Goal: Information Seeking & Learning: Check status

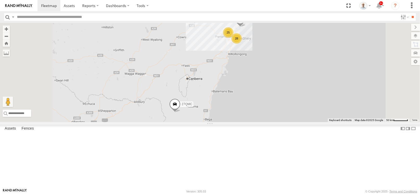
click at [0, 0] on span at bounding box center [0, 0] width 0 height 0
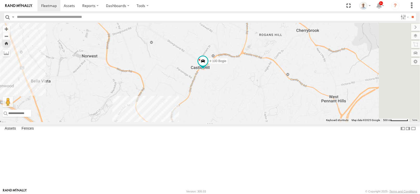
drag, startPoint x: 321, startPoint y: 134, endPoint x: 299, endPoint y: 123, distance: 24.4
click at [299, 122] on div "# 100 Bogie" at bounding box center [210, 72] width 420 height 99
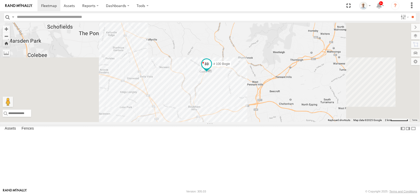
click at [211, 69] on span at bounding box center [206, 63] width 9 height 9
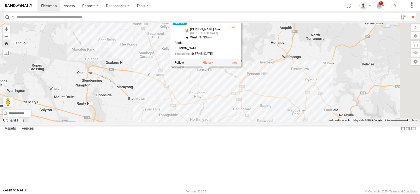
click at [213, 65] on label at bounding box center [207, 63] width 10 height 4
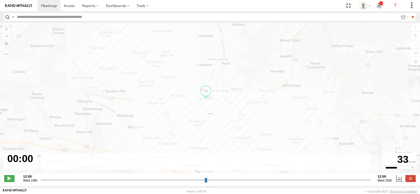
type input "**********"
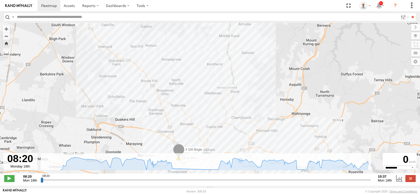
drag, startPoint x: 249, startPoint y: 122, endPoint x: 248, endPoint y: 102, distance: 20.6
click at [248, 102] on div "# 100 Bogie 08:20 Mon 08:20 Mon 09:18 Mon" at bounding box center [210, 101] width 420 height 156
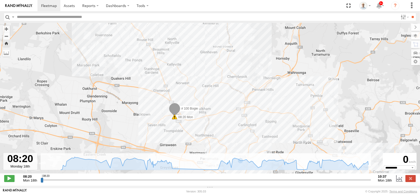
drag, startPoint x: 211, startPoint y: 137, endPoint x: 206, endPoint y: 94, distance: 43.1
click at [206, 94] on div "# 100 Bogie 08:20 Mon 08:20 Mon 09:18 Mon" at bounding box center [210, 101] width 420 height 156
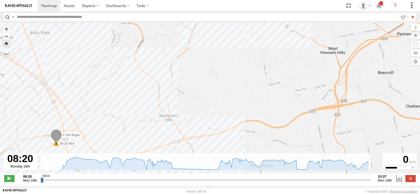
drag, startPoint x: 216, startPoint y: 123, endPoint x: 198, endPoint y: 82, distance: 44.6
click at [198, 82] on div "# 100 Bogie 08:20 Mon 08:20 Mon 09:18 Mon" at bounding box center [210, 101] width 420 height 156
click at [146, 109] on div "# 100 Bogie 08:20 Mon 08:20 Mon 09:18 Mon" at bounding box center [210, 101] width 420 height 156
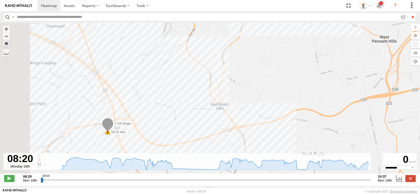
drag, startPoint x: 89, startPoint y: 124, endPoint x: 139, endPoint y: 114, distance: 51.0
click at [156, 109] on div "# 100 Bogie 08:20 Mon 08:20 Mon 09:18 Mon" at bounding box center [210, 101] width 420 height 156
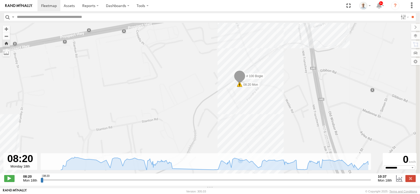
drag, startPoint x: 207, startPoint y: 146, endPoint x: 196, endPoint y: 135, distance: 15.6
click at [196, 135] on div "# 100 Bogie 08:20 Mon 08:20 Mon 09:18 Mon" at bounding box center [210, 101] width 420 height 156
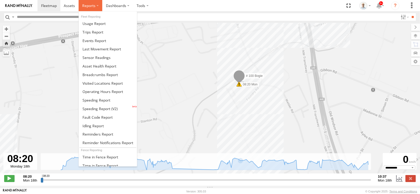
click at [93, 5] on span at bounding box center [88, 5] width 13 height 5
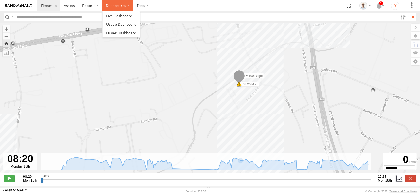
drag, startPoint x: 109, startPoint y: 5, endPoint x: 112, endPoint y: 9, distance: 4.1
click at [109, 5] on label "Dashboards" at bounding box center [117, 5] width 31 height 11
click at [110, 17] on span at bounding box center [119, 15] width 26 height 5
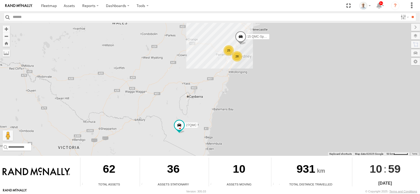
click at [239, 56] on div "28" at bounding box center [237, 56] width 10 height 10
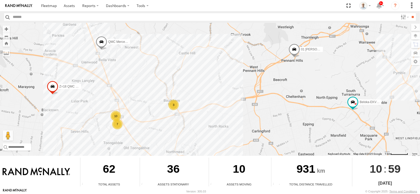
drag, startPoint x: 208, startPoint y: 66, endPoint x: 168, endPoint y: 101, distance: 52.3
click at [168, 101] on div "3" at bounding box center [173, 105] width 10 height 10
click at [115, 128] on div "7" at bounding box center [117, 124] width 10 height 10
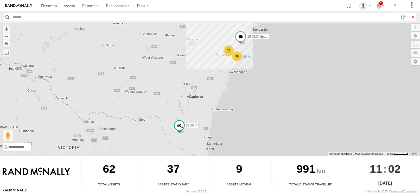
click at [228, 50] on div "25" at bounding box center [228, 50] width 10 height 10
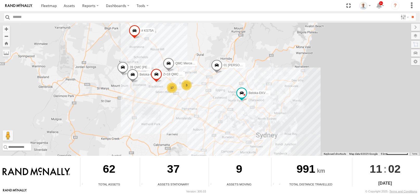
drag, startPoint x: 233, startPoint y: 107, endPoint x: 202, endPoint y: 87, distance: 36.7
click at [203, 87] on div "15 QMC-Spare 27QMC 17 # KS75A 01 Lyndon Beloka-EKV93V 06QMC -Spare 3 Beloka-CHV…" at bounding box center [210, 89] width 420 height 133
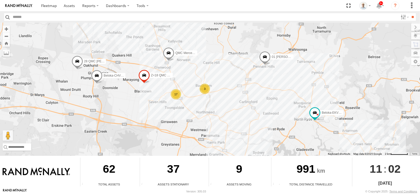
drag, startPoint x: 127, startPoint y: 81, endPoint x: 134, endPoint y: 85, distance: 7.9
click at [134, 85] on div "15 QMC-Spare 27QMC # KS75A 01 Lyndon Beloka-EKV93V 06QMC -Spare Beloka-CHV61N Z…" at bounding box center [210, 89] width 420 height 133
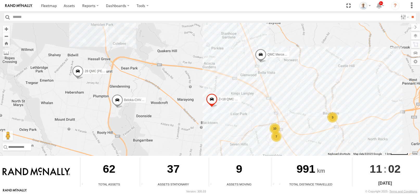
drag, startPoint x: 348, startPoint y: 99, endPoint x: 296, endPoint y: 88, distance: 52.9
click at [298, 89] on div "15 QMC-Spare 27QMC # KS75A 01 Lyndon Beloka-EKV93V 06QMC -Spare Beloka-CHV61N Z…" at bounding box center [210, 89] width 420 height 133
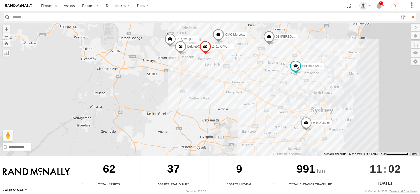
drag, startPoint x: 299, startPoint y: 104, endPoint x: 228, endPoint y: 64, distance: 81.3
click at [228, 64] on div "15 QMC-Spare 27QMC # KS75A 01 Lyndon Beloka-EKV93V 06QMC -Spare Beloka-CHV61N Z…" at bounding box center [210, 89] width 420 height 133
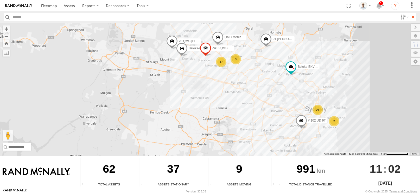
click at [223, 61] on div "17" at bounding box center [221, 62] width 10 height 10
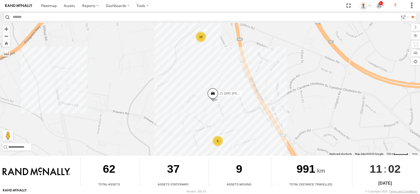
click at [219, 142] on div "6" at bounding box center [217, 141] width 10 height 10
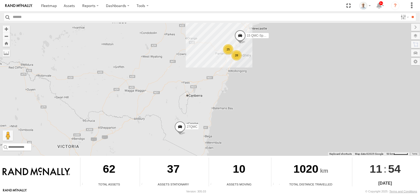
click at [236, 59] on div "28" at bounding box center [236, 55] width 10 height 10
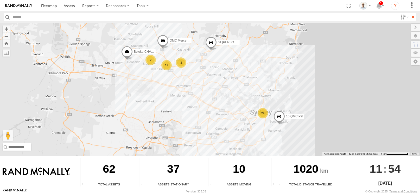
drag, startPoint x: 199, startPoint y: 67, endPoint x: 201, endPoint y: 70, distance: 3.9
click at [201, 70] on div "15 QMC-Spare 27QMC 10 QMC Pat # KS75A 01 Lyndon 06QMC -Spare Beloka-CHV61N 23QM…" at bounding box center [210, 89] width 420 height 133
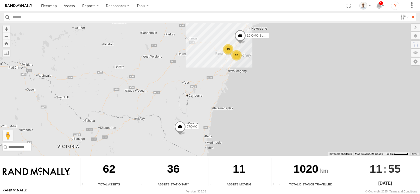
click at [228, 50] on div "25" at bounding box center [228, 49] width 10 height 10
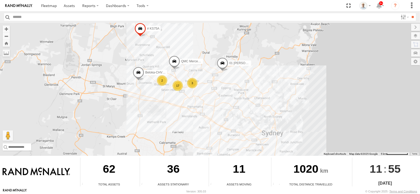
drag, startPoint x: 251, startPoint y: 85, endPoint x: 197, endPoint y: 41, distance: 69.6
click at [197, 41] on div "15 QMC-Spare 27QMC 17 # KS75A 01 Lyndon 06QMC -Spare 3 Beloka-CHV61N 2 QMC Merc…" at bounding box center [210, 89] width 420 height 133
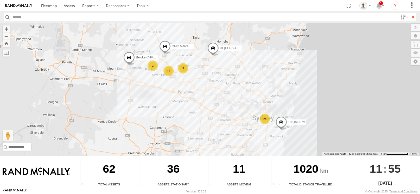
click at [263, 117] on div "24" at bounding box center [264, 119] width 10 height 10
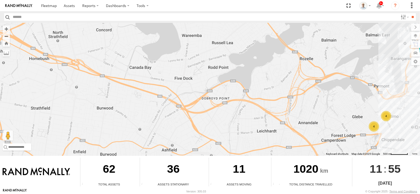
drag, startPoint x: 40, startPoint y: 83, endPoint x: 283, endPoint y: 89, distance: 243.1
click at [283, 89] on div "15 QMC-Spare 27QMC # KS75A 01 Lyndon 06QMC -Spare Beloka-CHV61N QMC Mercedes 10…" at bounding box center [210, 89] width 420 height 133
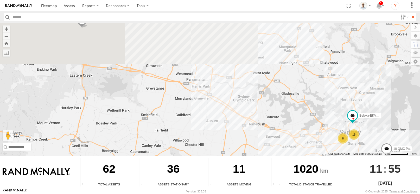
drag, startPoint x: 215, startPoint y: 100, endPoint x: 220, endPoint y: 112, distance: 12.7
click at [220, 112] on div "15 QMC-Spare 27QMC # KS75A 01 Lyndon 06QMC -Spare Beloka-CHV61N QMC Mercedes 10…" at bounding box center [210, 89] width 420 height 133
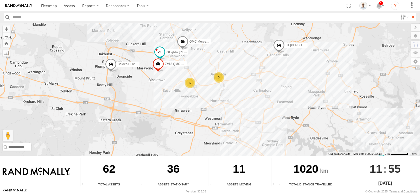
drag, startPoint x: 164, startPoint y: 72, endPoint x: 160, endPoint y: 56, distance: 16.9
click at [168, 74] on div "15 QMC-Spare 27QMC # KS75A 01 Lyndon 06QMC -Spare Beloka-CHV61N QMC Mercedes 10…" at bounding box center [210, 89] width 420 height 133
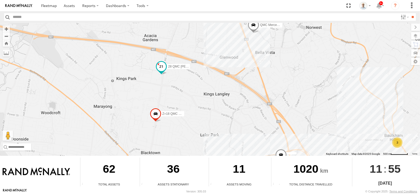
click at [162, 67] on span at bounding box center [160, 66] width 9 height 9
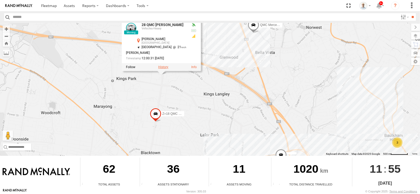
click at [162, 67] on label at bounding box center [163, 67] width 10 height 4
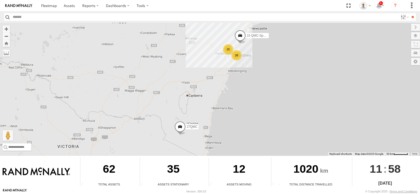
click at [238, 54] on div "28" at bounding box center [236, 55] width 10 height 10
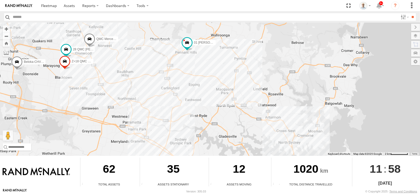
drag, startPoint x: 115, startPoint y: 103, endPoint x: 192, endPoint y: 79, distance: 80.9
click at [192, 79] on div "15 QMC-Spare 27QMC 10 QMC Pat # KS75A 01 Lyndon 06QMC -Spare Beloka-CHV61N 23QM…" at bounding box center [210, 89] width 420 height 133
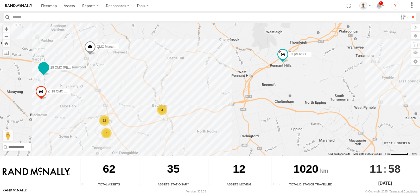
click at [47, 65] on span at bounding box center [43, 67] width 9 height 9
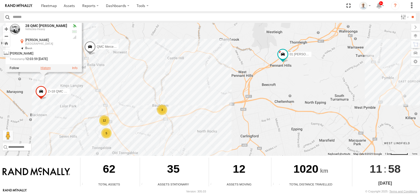
click at [48, 67] on label at bounding box center [46, 68] width 10 height 4
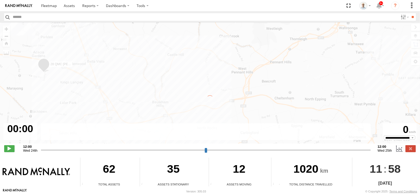
type input "**********"
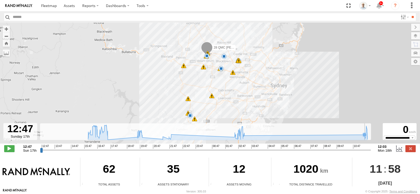
click at [366, 136] on icon at bounding box center [227, 132] width 284 height 15
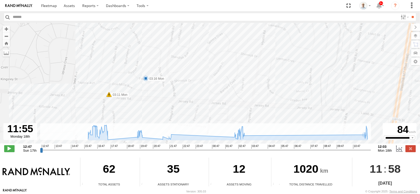
drag, startPoint x: 155, startPoint y: 41, endPoint x: 148, endPoint y: 69, distance: 29.8
click at [148, 69] on div "28 QMC Nathan 16:11 Sun 16:18 Sun 16:33 Sun 16:38 Sun 16:46 Sun 16:52 Sun 17:09…" at bounding box center [210, 86] width 420 height 126
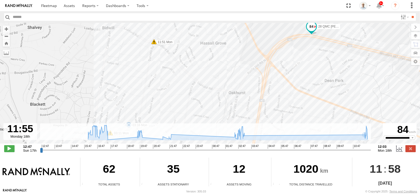
drag, startPoint x: 147, startPoint y: 59, endPoint x: 132, endPoint y: 103, distance: 46.9
click at [131, 105] on div "28 QMC Nathan 16:11 Sun 16:18 Sun 16:33 Sun 16:38 Sun 16:46 Sun 16:52 Sun 17:09…" at bounding box center [210, 86] width 420 height 126
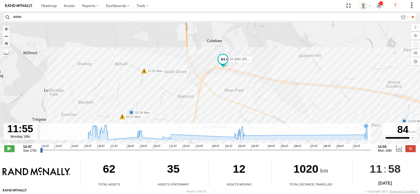
click at [366, 130] on icon at bounding box center [227, 132] width 284 height 15
click at [370, 137] on icon "Created with Highcharts 6.0.7 Highcharts.com" at bounding box center [205, 131] width 331 height 17
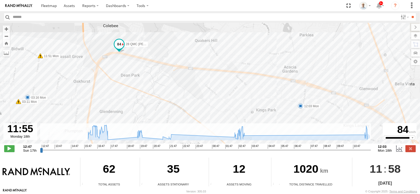
drag, startPoint x: 338, startPoint y: 108, endPoint x: 258, endPoint y: 92, distance: 81.1
click at [260, 93] on div "28 QMC Nathan 16:11 Sun 16:18 Sun 16:33 Sun 16:38 Sun 16:46 Sun 16:52 Sun 17:09…" at bounding box center [210, 86] width 420 height 126
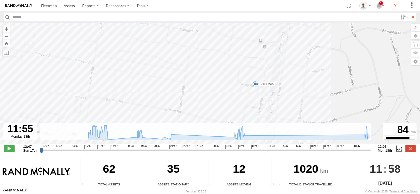
drag, startPoint x: 294, startPoint y: 101, endPoint x: 194, endPoint y: 89, distance: 100.2
click at [194, 89] on div "28 QMC Nathan 16:11 Sun 16:18 Sun 16:33 Sun 16:38 Sun 16:46 Sun 16:52 Sun 17:09…" at bounding box center [210, 86] width 420 height 126
click at [126, 5] on label "Dashboards" at bounding box center [117, 5] width 31 height 11
click at [127, 15] on span at bounding box center [119, 15] width 26 height 5
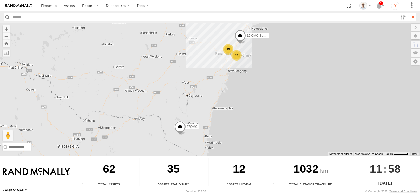
click at [230, 57] on div "28 25 15 QMC-Spare 27QMC" at bounding box center [210, 89] width 420 height 133
click at [229, 51] on div "25" at bounding box center [228, 49] width 10 height 10
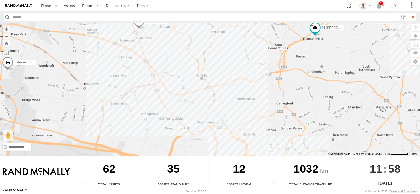
drag, startPoint x: 207, startPoint y: 95, endPoint x: 200, endPoint y: 77, distance: 19.4
click at [199, 76] on div "15 QMC-Spare 27QMC # KS75A 01 Lyndon 06QMC -Spare Beloka-CHV61N QMC Mercedes" at bounding box center [210, 89] width 420 height 133
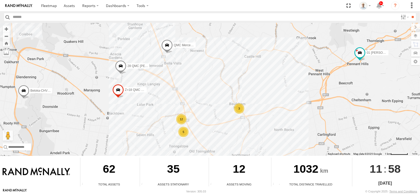
drag, startPoint x: 101, startPoint y: 56, endPoint x: 139, endPoint y: 103, distance: 60.8
click at [139, 103] on div "15 QMC-Spare 27QMC # KS75A 01 Lyndon 06QMC -Spare Beloka-CHV61N QMC Mercedes 12…" at bounding box center [210, 89] width 420 height 133
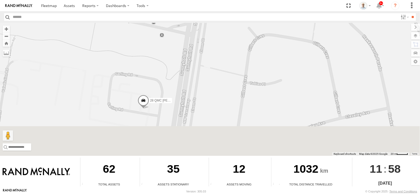
drag, startPoint x: 163, startPoint y: 116, endPoint x: 161, endPoint y: 99, distance: 17.5
click at [161, 99] on span "28 QMC Nathan" at bounding box center [169, 101] width 38 height 4
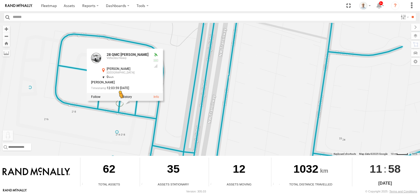
drag, startPoint x: 43, startPoint y: 138, endPoint x: 120, endPoint y: 103, distance: 84.5
click at [120, 103] on div "15 QMC-Spare 27QMC # KS75A 01 Lyndon 06QMC -Spare Beloka-CHV61N QMC Mercedes Z=…" at bounding box center [210, 89] width 420 height 133
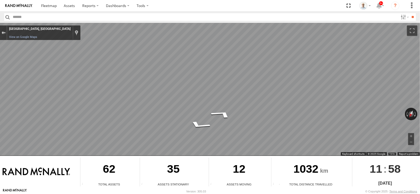
click at [5, 32] on div "Exit the Street View" at bounding box center [4, 32] width 4 height 3
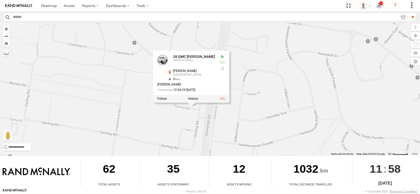
click at [185, 115] on div "15 QMC-Spare 27QMC # KS75A 01 Lyndon 06QMC -Spare Beloka-CHV61N QMC Mercedes Z=…" at bounding box center [210, 89] width 420 height 133
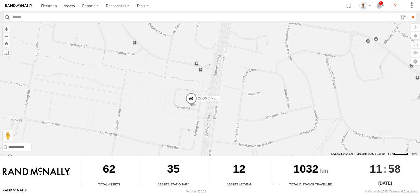
click at [190, 102] on span at bounding box center [190, 100] width 11 height 14
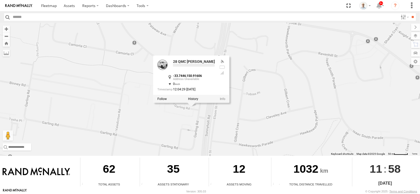
drag, startPoint x: 192, startPoint y: 99, endPoint x: 192, endPoint y: 103, distance: 4.2
click at [192, 100] on label at bounding box center [193, 99] width 10 height 4
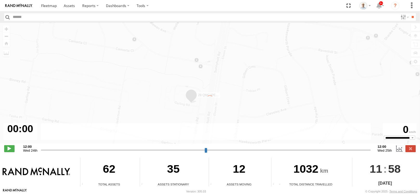
type input "**********"
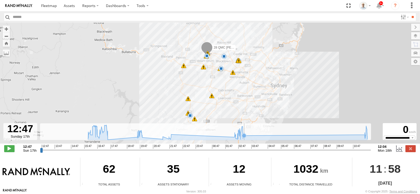
click at [244, 135] on icon at bounding box center [244, 136] width 4 height 4
click at [241, 134] on icon at bounding box center [227, 132] width 284 height 15
click at [239, 134] on icon at bounding box center [227, 132] width 284 height 15
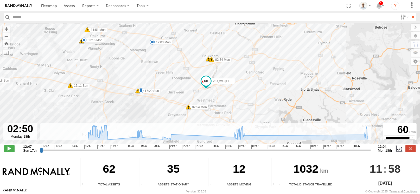
drag, startPoint x: 246, startPoint y: 50, endPoint x: 215, endPoint y: 92, distance: 51.5
click at [215, 92] on div "28 QMC Nathan 16:11 Sun 16:18 Sun 16:33 Sun 16:38 Sun 16:46 Sun 16:52 Sun 17:09…" at bounding box center [210, 86] width 420 height 126
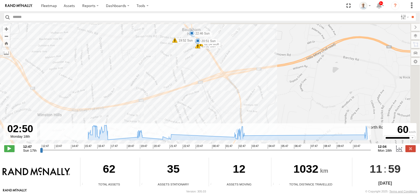
drag, startPoint x: 235, startPoint y: 70, endPoint x: 221, endPoint y: 72, distance: 14.7
click at [221, 72] on div "28 QMC Nathan 16:11 Sun 16:18 Sun 16:33 Sun 16:38 Sun 16:46 Sun 16:52 Sun 17:09…" at bounding box center [210, 86] width 420 height 126
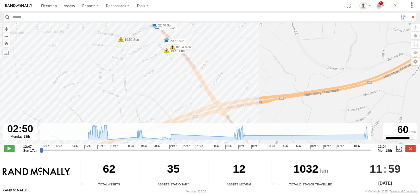
drag, startPoint x: 198, startPoint y: 66, endPoint x: 198, endPoint y: 82, distance: 16.6
click at [198, 82] on div "28 QMC Nathan 16:11 Sun 16:18 Sun 16:33 Sun 16:38 Sun 16:46 Sun 16:52 Sun 17:09…" at bounding box center [210, 86] width 420 height 126
click at [243, 132] on icon at bounding box center [227, 132] width 284 height 15
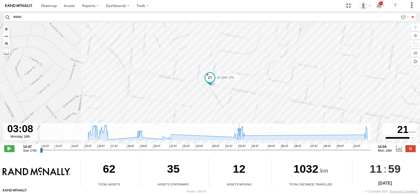
click at [239, 133] on icon at bounding box center [227, 132] width 284 height 15
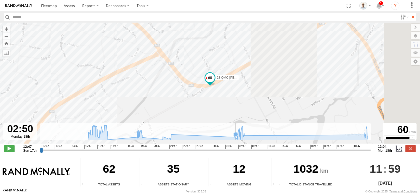
click at [235, 135] on icon at bounding box center [235, 134] width 4 height 4
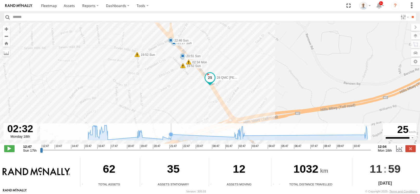
click at [172, 135] on icon at bounding box center [171, 135] width 4 height 4
click at [166, 136] on icon at bounding box center [227, 132] width 284 height 15
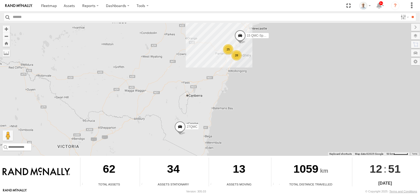
click at [237, 58] on div "28" at bounding box center [236, 55] width 10 height 10
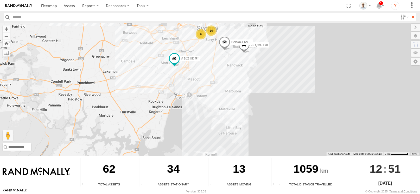
drag, startPoint x: 253, startPoint y: 57, endPoint x: 232, endPoint y: 59, distance: 21.2
click at [231, 61] on div "15 QMC-Spare 27QMC # KS75A 01 Lyndon 06QMC -Spare # 102 UD 9T 23QMC Paul 10 QMC…" at bounding box center [210, 89] width 420 height 133
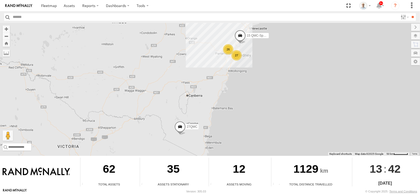
click at [238, 56] on div "27" at bounding box center [236, 55] width 10 height 10
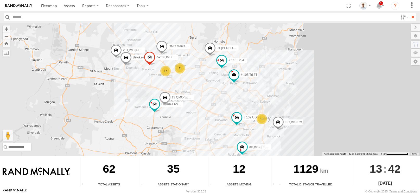
drag, startPoint x: 193, startPoint y: 63, endPoint x: 185, endPoint y: 84, distance: 22.0
click at [185, 84] on div "15 QMC-Spare 27QMC 10 QMC Pat # KS75A 06QMC -Spare 04QMC Francesco # 102 UD 9T …" at bounding box center [210, 89] width 420 height 133
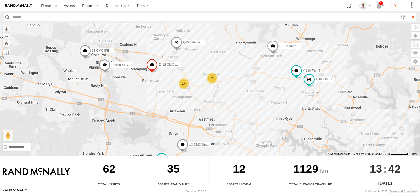
drag, startPoint x: 197, startPoint y: 83, endPoint x: 191, endPoint y: 81, distance: 6.6
click at [191, 81] on div "15 QMC-Spare 27QMC 10 QMC Pat # KS75A 06QMC -Spare 04QMC Francesco # 102 UD 9T …" at bounding box center [210, 89] width 420 height 133
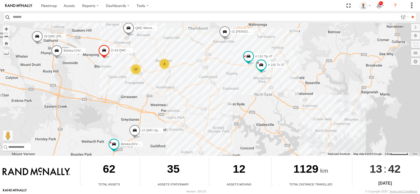
drag, startPoint x: 306, startPoint y: 91, endPoint x: 257, endPoint y: 76, distance: 51.9
click at [257, 76] on div "15 QMC-Spare 27QMC 10 QMC Pat # KS75A 06QMC -Spare 04QMC Francesco # 102 UD 9T …" at bounding box center [210, 89] width 420 height 133
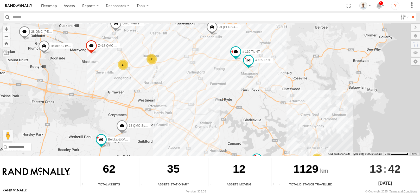
drag, startPoint x: 239, startPoint y: 86, endPoint x: 212, endPoint y: 72, distance: 30.4
click at [220, 78] on div "15 QMC-Spare 27QMC 10 QMC Pat # KS75A 06QMC -Spare 04QMC Francesco # 102 UD 9T …" at bounding box center [210, 89] width 420 height 133
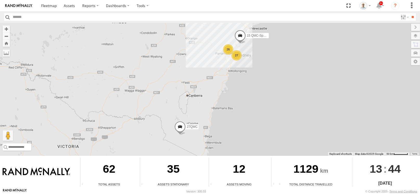
click at [229, 50] on div "26" at bounding box center [228, 49] width 10 height 10
click at [226, 49] on div "26" at bounding box center [227, 49] width 10 height 10
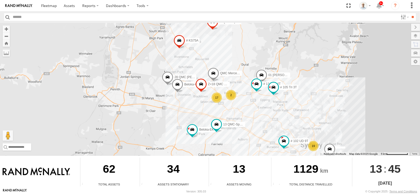
drag, startPoint x: 264, startPoint y: 73, endPoint x: 228, endPoint y: 47, distance: 44.4
click at [228, 47] on div "15 QMC-Spare 27QMC 19 17 # KS75A 01 Lyndon Beloka-EKV93V 06QMC -Spare Beloka-CH…" at bounding box center [210, 89] width 420 height 133
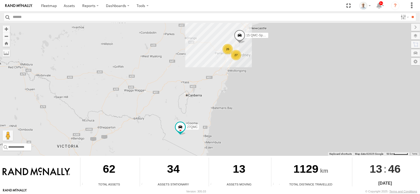
click at [232, 60] on div "27 26 15 QMC-Spare 27QMC" at bounding box center [210, 89] width 420 height 133
click at [232, 56] on div "27" at bounding box center [235, 55] width 10 height 10
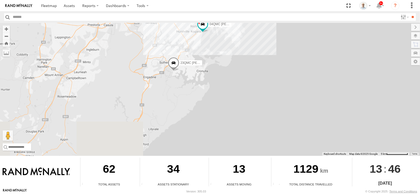
drag, startPoint x: 114, startPoint y: 130, endPoint x: 120, endPoint y: 68, distance: 62.7
click at [120, 68] on div "15 QMC-Spare 27QMC 10 QMC Pat # KS75A Beloka-EKV93V 06QMC -Spare 04QMC [PERSON_…" at bounding box center [210, 89] width 420 height 133
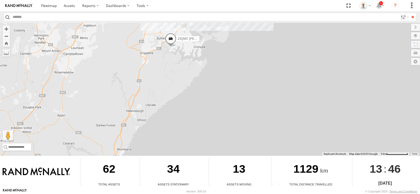
drag, startPoint x: 126, startPoint y: 145, endPoint x: 116, endPoint y: 138, distance: 11.2
click at [116, 138] on div "15 QMC-Spare 27QMC 10 QMC Pat # KS75A Beloka-EKV93V 06QMC -Spare 04QMC [PERSON_…" at bounding box center [210, 89] width 420 height 133
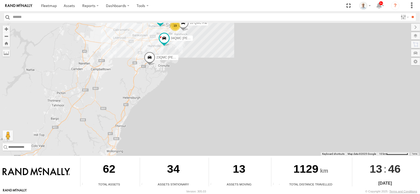
drag, startPoint x: 109, startPoint y: 136, endPoint x: 128, endPoint y: 77, distance: 61.6
click at [128, 77] on div "15 QMC-Spare 27QMC 10 QMC Pat # KS75A Beloka-EKV93V 06QMC -Spare 04QMC [PERSON_…" at bounding box center [210, 89] width 420 height 133
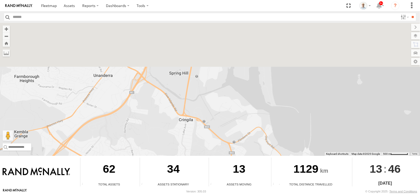
drag, startPoint x: 156, startPoint y: 91, endPoint x: 151, endPoint y: 153, distance: 62.6
click at [151, 153] on div "15 QMC-Spare 27QMC 10 QMC Pat # KS75A Beloka-EKV93V 06QMC -Spare 04QMC Francesc…" at bounding box center [210, 89] width 420 height 133
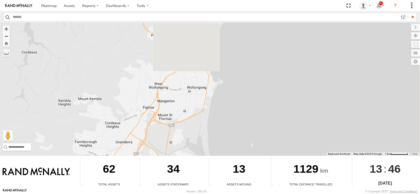
drag, startPoint x: 164, startPoint y: 45, endPoint x: 158, endPoint y: 108, distance: 63.7
click at [158, 108] on div "15 QMC-Spare 27QMC 10 QMC Pat # KS75A Beloka-EKV93V 06QMC -Spare 04QMC Francesc…" at bounding box center [210, 89] width 420 height 133
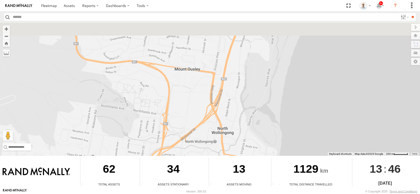
drag, startPoint x: 168, startPoint y: 102, endPoint x: 164, endPoint y: 120, distance: 18.2
click at [166, 121] on div "15 QMC-Spare 27QMC 10 QMC Pat # KS75A Beloka-EKV93V 06QMC -Spare 04QMC Francesc…" at bounding box center [210, 89] width 420 height 133
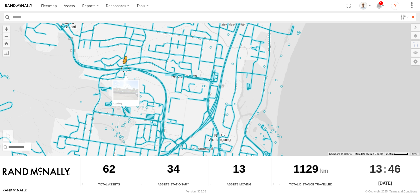
drag, startPoint x: 7, startPoint y: 136, endPoint x: 126, endPoint y: 69, distance: 137.0
click at [126, 69] on div "15 QMC-Spare 27QMC 10 QMC Pat # KS75A Beloka-EKV93V 06QMC -Spare 04QMC Francesc…" at bounding box center [210, 89] width 420 height 133
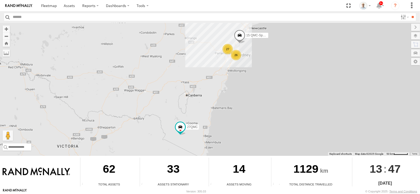
click at [237, 53] on div "26" at bounding box center [236, 55] width 10 height 10
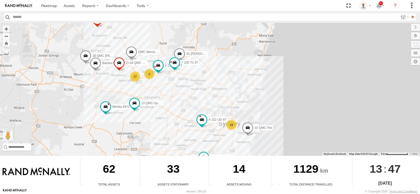
drag, startPoint x: 176, startPoint y: 77, endPoint x: 152, endPoint y: 127, distance: 54.9
click at [153, 127] on div "15 QMC-Spare 27QMC 10 QMC Pat # KS75A Beloka-EKV93V 06QMC -Spare 04QMC Francesc…" at bounding box center [210, 89] width 420 height 133
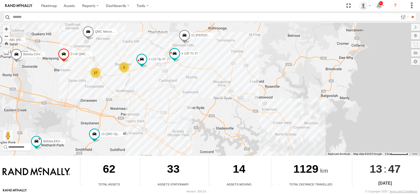
drag, startPoint x: 127, startPoint y: 106, endPoint x: 185, endPoint y: 75, distance: 65.1
click at [94, 44] on div "15 QMC-Spare 27QMC 10 QMC Pat # KS75A Beloka-EKV93V 06QMC -Spare 04QMC Francesc…" at bounding box center [210, 89] width 420 height 133
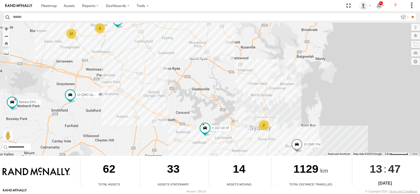
drag, startPoint x: 255, startPoint y: 100, endPoint x: 224, endPoint y: 58, distance: 52.3
click at [225, 58] on div "15 QMC-Spare 27QMC 10 QMC Pat # KS75A Beloka-EKV93V 06QMC -Spare 04QMC Francesc…" at bounding box center [210, 89] width 420 height 133
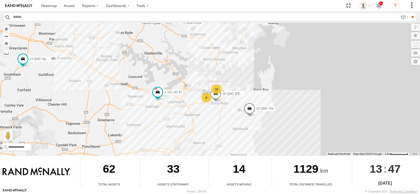
drag, startPoint x: 228, startPoint y: 108, endPoint x: 176, endPoint y: 70, distance: 64.1
click at [176, 70] on div "15 QMC-Spare 27QMC 10 QMC Pat # KS75A Beloka-EKV93V 06QMC -Spare 04QMC Francesc…" at bounding box center [210, 89] width 420 height 133
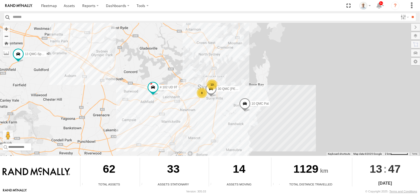
click at [211, 86] on div "10" at bounding box center [212, 85] width 10 height 10
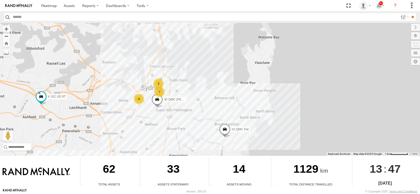
drag, startPoint x: 207, startPoint y: 114, endPoint x: 169, endPoint y: 80, distance: 50.8
click at [170, 73] on div "15 QMC-Spare 27QMC 10 QMC Pat # KS75A Beloka-EKV93V 06QMC -Spare 04QMC Francesc…" at bounding box center [210, 89] width 420 height 133
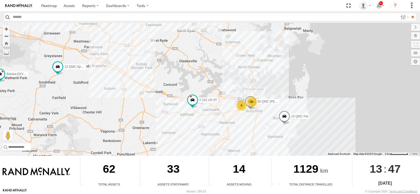
drag, startPoint x: 126, startPoint y: 122, endPoint x: 230, endPoint y: 117, distance: 103.5
click at [230, 117] on div "15 QMC-Spare 27QMC 10 QMC Pat # KS75A Beloka-EKV93V 06QMC -Spare 04QMC Francesc…" at bounding box center [210, 89] width 420 height 133
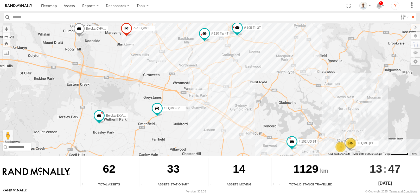
drag, startPoint x: 145, startPoint y: 69, endPoint x: 246, endPoint y: 112, distance: 109.5
click at [246, 112] on div "15 QMC-Spare 27QMC 10 QMC Pat # KS75A Beloka-EKV93V 06QMC -Spare 04QMC Francesc…" at bounding box center [210, 89] width 420 height 133
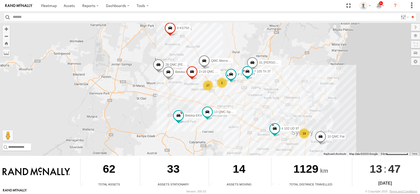
drag, startPoint x: 230, startPoint y: 94, endPoint x: 236, endPoint y: 101, distance: 8.9
click at [236, 101] on div "15 QMC-Spare 27QMC 10 QMC Pat # KS75A Beloka-EKV93V 06QMC -Spare 04QMC Francesc…" at bounding box center [210, 89] width 420 height 133
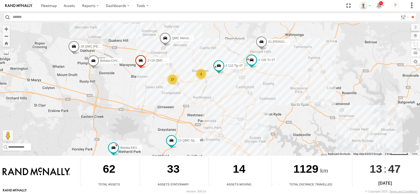
drag, startPoint x: 260, startPoint y: 86, endPoint x: 245, endPoint y: 96, distance: 18.1
click at [252, 97] on div "15 QMC-Spare 27QMC 10 QMC Pat # KS75A Beloka-EKV93V 06QMC -Spare 04QMC Francesc…" at bounding box center [210, 89] width 420 height 133
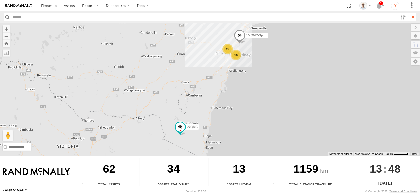
click at [226, 49] on div "27" at bounding box center [227, 49] width 10 height 10
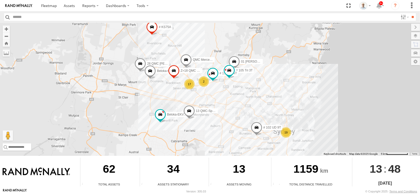
drag, startPoint x: 271, startPoint y: 80, endPoint x: 236, endPoint y: 58, distance: 41.0
click at [236, 58] on span at bounding box center [233, 63] width 11 height 14
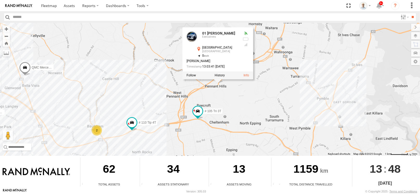
drag, startPoint x: 273, startPoint y: 140, endPoint x: 296, endPoint y: 101, distance: 45.9
click at [296, 102] on div "15 QMC-Spare 27QMC # KS75A 01 Lyndon Beloka-EKV93V 06QMC -Spare Beloka-CHV61N #…" at bounding box center [210, 89] width 420 height 133
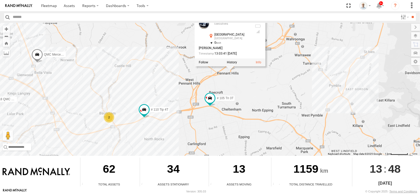
click at [295, 100] on div "15 QMC-Spare 27QMC # KS75A 01 Lyndon Beloka-EKV93V 06QMC -Spare Beloka-CHV61N #…" at bounding box center [210, 89] width 420 height 133
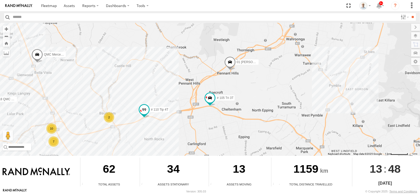
click at [146, 111] on span at bounding box center [143, 109] width 9 height 9
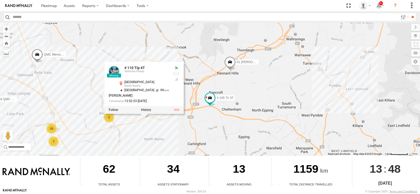
click at [216, 103] on div "15 QMC-Spare 27QMC # KS75A 01 Lyndon Beloka-EKV93V 06QMC -Spare Beloka-CHV61N #…" at bounding box center [210, 89] width 420 height 133
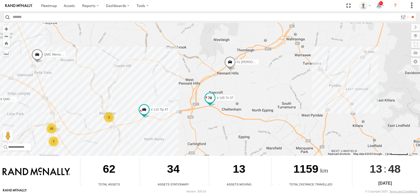
click at [212, 100] on span at bounding box center [209, 98] width 9 height 9
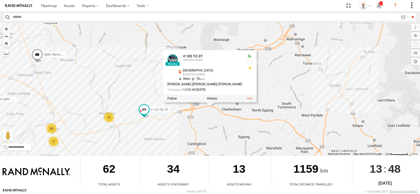
click at [148, 113] on span at bounding box center [143, 111] width 11 height 14
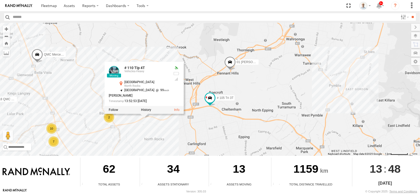
click at [204, 97] on div "15 QMC-Spare 27QMC # KS75A 01 Lyndon Beloka-EKV93V 06QMC -Spare Beloka-CHV61N #…" at bounding box center [210, 89] width 420 height 133
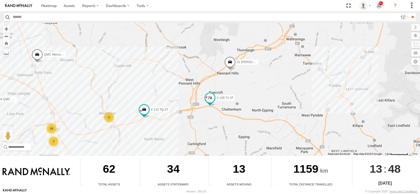
click at [207, 100] on span at bounding box center [209, 98] width 9 height 9
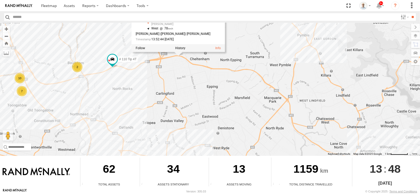
drag, startPoint x: 205, startPoint y: 124, endPoint x: 165, endPoint y: 118, distance: 40.7
click at [169, 64] on div "15 QMC-Spare 27QMC # KS75A 01 Lyndon Beloka-EKV93V 06QMC -Spare Beloka-CHV61N #…" at bounding box center [210, 89] width 420 height 133
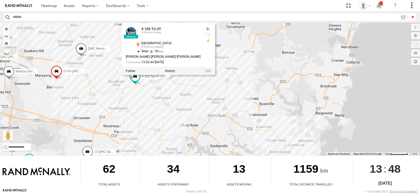
drag, startPoint x: 154, startPoint y: 139, endPoint x: 180, endPoint y: 101, distance: 45.7
click at [180, 101] on div "15 QMC-Spare 27QMC # KS75A 01 Lyndon Beloka-EKV93V 06QMC -Spare Beloka-CHV61N #…" at bounding box center [210, 89] width 420 height 133
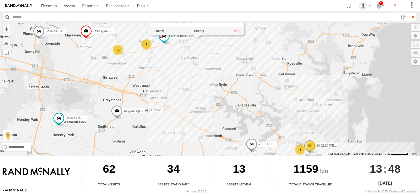
click at [245, 145] on div "15 QMC-Spare 27QMC # KS75A 01 Lyndon Beloka-EKV93V 06QMC -Spare Beloka-CHV61N #…" at bounding box center [210, 89] width 420 height 133
click at [249, 145] on span at bounding box center [251, 146] width 11 height 14
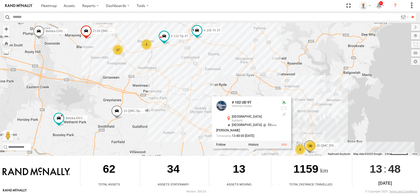
click at [176, 73] on div "15 QMC-Spare 27QMC # KS75A 01 Lyndon Beloka-EKV93V 06QMC -Spare Beloka-CHV61N #…" at bounding box center [210, 89] width 420 height 133
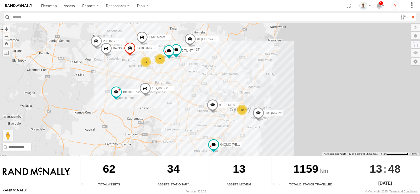
click at [207, 99] on span at bounding box center [212, 106] width 11 height 14
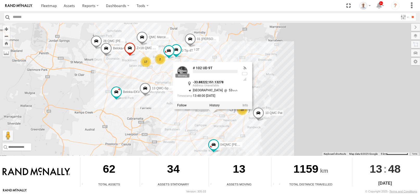
click at [214, 104] on label at bounding box center [214, 106] width 10 height 4
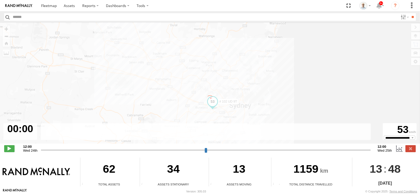
type input "**********"
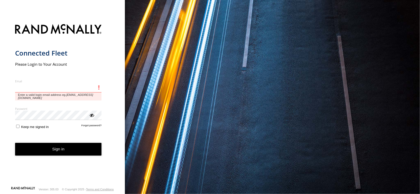
type input "**********"
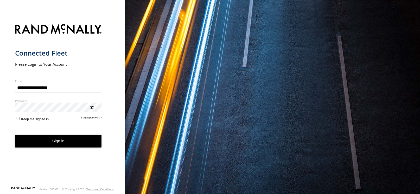
click at [83, 146] on button "Sign in" at bounding box center [58, 141] width 87 height 13
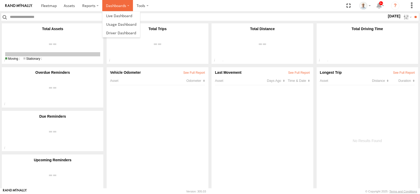
click at [109, 2] on label "Dashboards" at bounding box center [117, 5] width 31 height 11
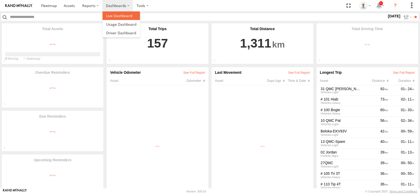
click at [119, 14] on span at bounding box center [119, 15] width 26 height 5
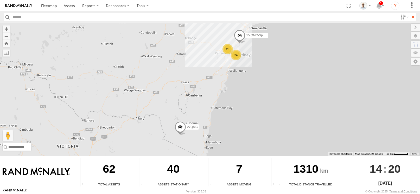
click at [237, 55] on div "24" at bounding box center [236, 55] width 10 height 10
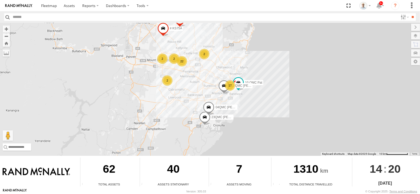
drag, startPoint x: 216, startPoint y: 64, endPoint x: 22, endPoint y: 97, distance: 196.7
click at [216, 64] on div "15 QMC-Spare 27QMC 17 10 QMC Pat 22 12 QMC Jack Hook # KS75A 2 2 06QMC -Spare 0…" at bounding box center [210, 89] width 420 height 133
click at [226, 65] on div "15 QMC-Spare 27QMC 17 10 QMC Pat 22 12 QMC Jack Hook # KS75A 2 2 06QMC -Spare 0…" at bounding box center [210, 89] width 420 height 133
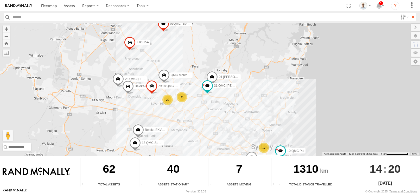
drag, startPoint x: 192, startPoint y: 48, endPoint x: 206, endPoint y: 100, distance: 53.4
click at [206, 100] on div "15 QMC-Spare 27QMC 10 QMC Pat 12 QMC Jack Hook # KS75A 06QMC -Spare 04QMC Franc…" at bounding box center [210, 89] width 420 height 133
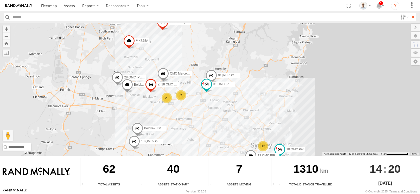
drag, startPoint x: 227, startPoint y: 114, endPoint x: 222, endPoint y: 97, distance: 17.2
click at [222, 97] on div "15 QMC-Spare 27QMC 10 QMC Pat 12 QMC Jack Hook # KS75A 06QMC -Spare 04QMC Franc…" at bounding box center [210, 89] width 420 height 133
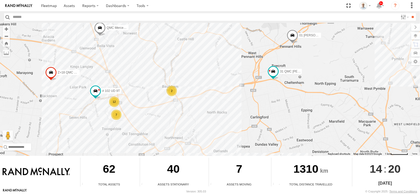
drag, startPoint x: 61, startPoint y: 107, endPoint x: 101, endPoint y: 107, distance: 40.6
click at [101, 107] on div "15 QMC-Spare 27QMC 10 QMC Pat 12 QMC Jack Hook # KS75A 06QMC -Spare 04QMC Franc…" at bounding box center [210, 89] width 420 height 133
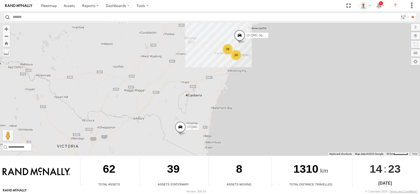
drag, startPoint x: 223, startPoint y: 96, endPoint x: 256, endPoint y: 82, distance: 36.2
click at [223, 96] on div "24 29 15 QMC-Spare 27QMC" at bounding box center [210, 89] width 420 height 133
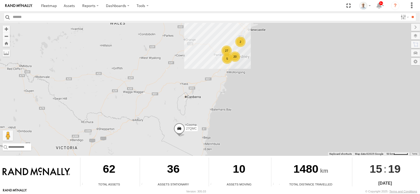
click at [230, 50] on div "27" at bounding box center [226, 50] width 10 height 10
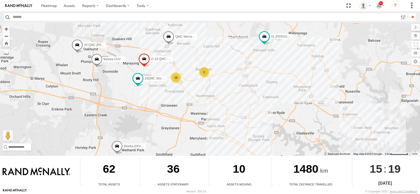
drag, startPoint x: 275, startPoint y: 133, endPoint x: 245, endPoint y: 103, distance: 42.3
click at [262, 93] on div "27QMC # KS75A 01 Lyndon Beloka-EKV93V 19QMC Workshop 06QMC -Spare Beloka-CHV61N…" at bounding box center [210, 89] width 420 height 133
